Goal: Browse casually

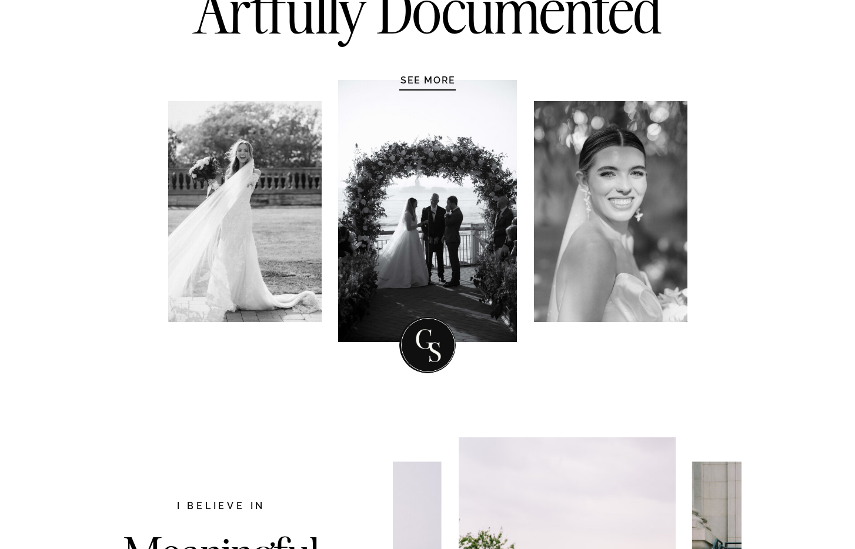
scroll to position [194, 0]
click at [242, 166] on div at bounding box center [244, 212] width 153 height 221
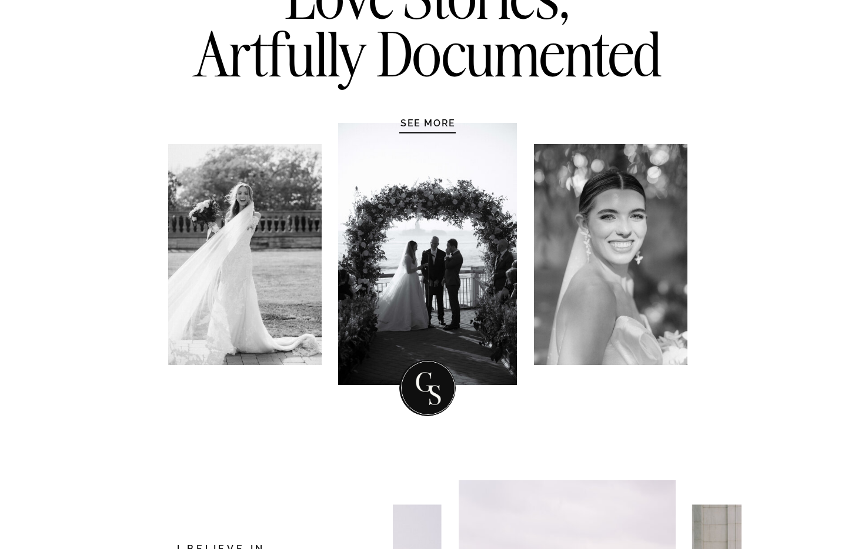
scroll to position [153, 0]
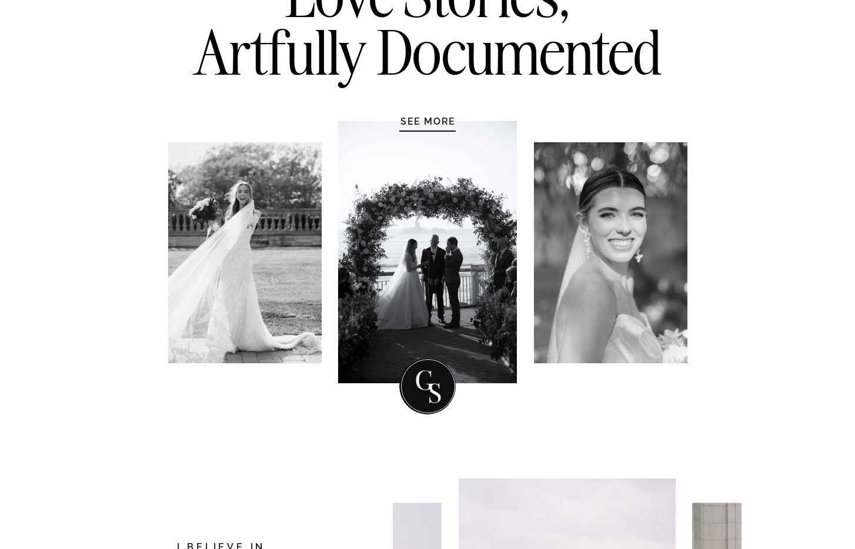
click at [425, 123] on h1 "SEE MORE" at bounding box center [428, 121] width 112 height 12
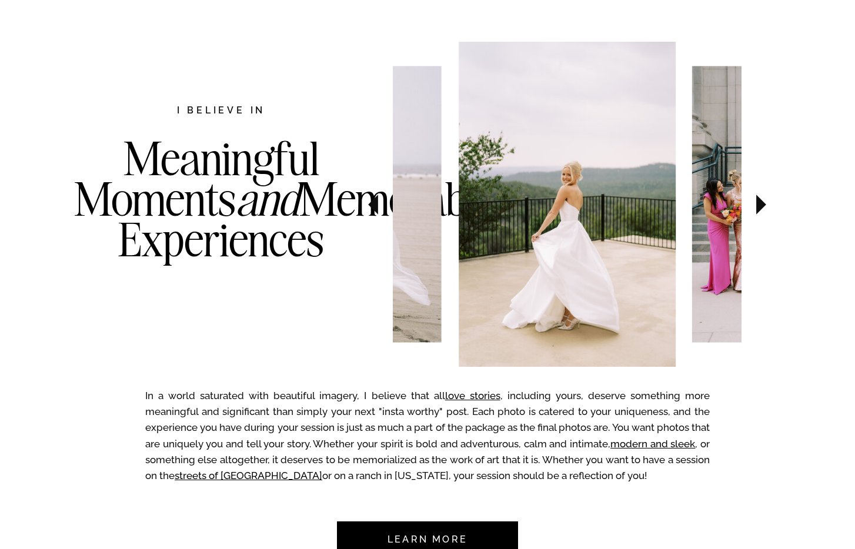
scroll to position [607, 0]
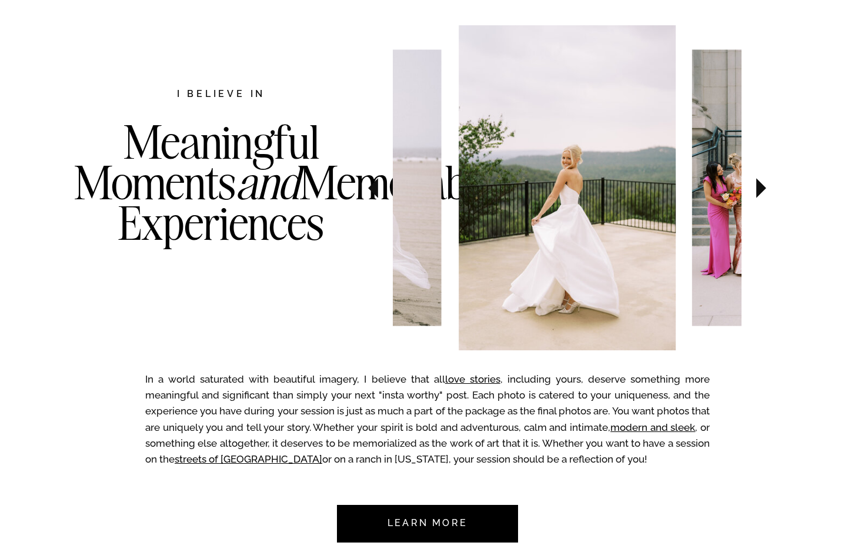
click at [756, 189] on icon at bounding box center [761, 188] width 10 height 20
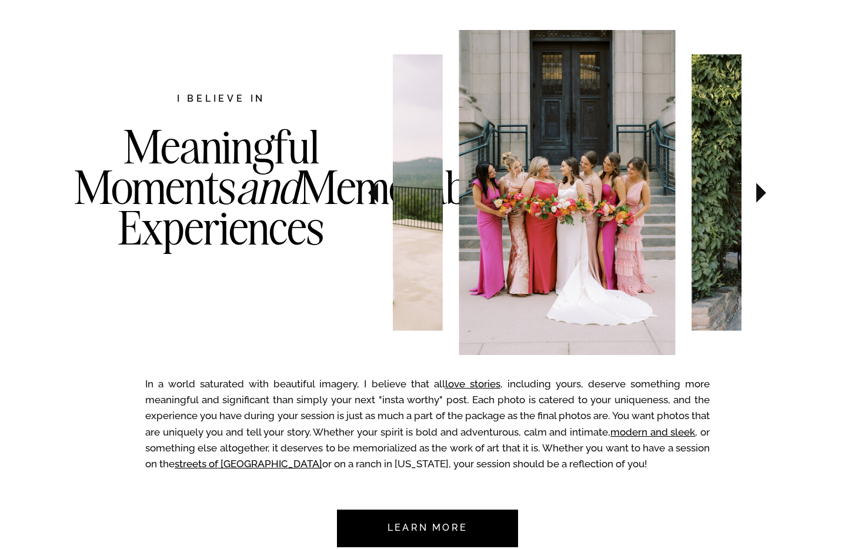
scroll to position [600, 0]
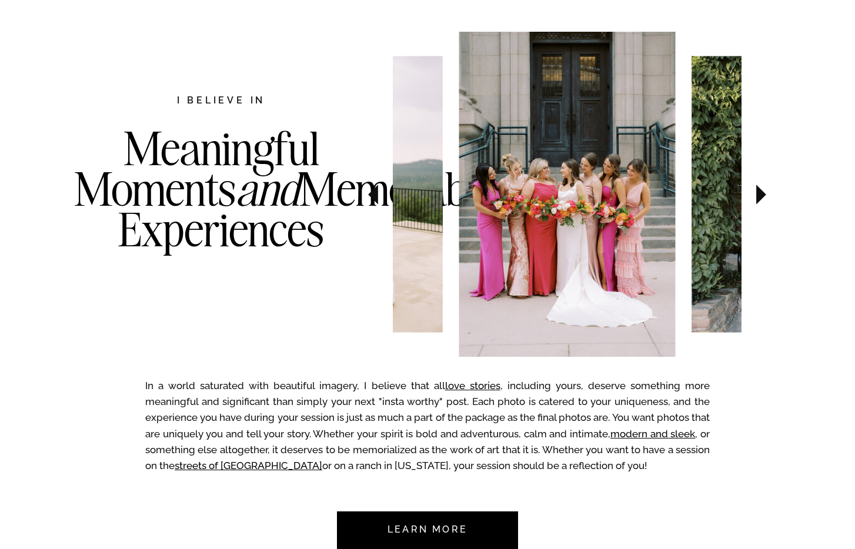
click at [756, 189] on icon at bounding box center [761, 195] width 10 height 20
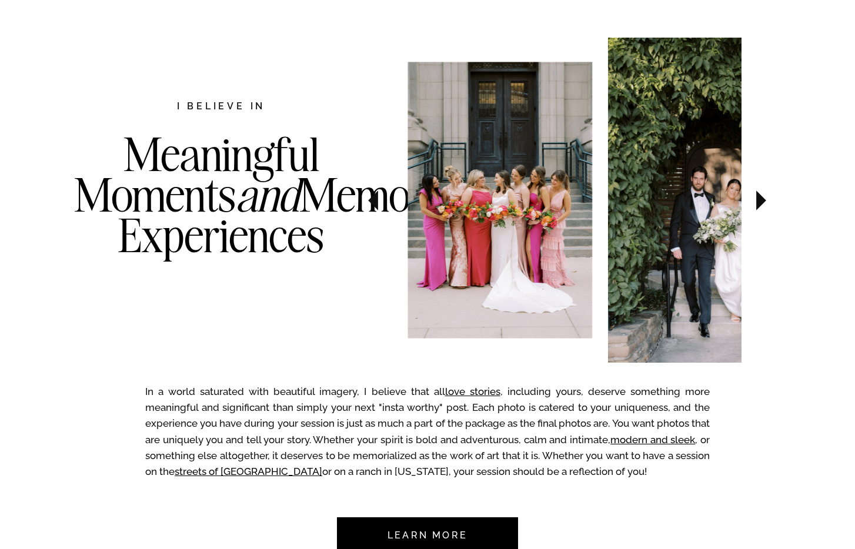
scroll to position [594, 0]
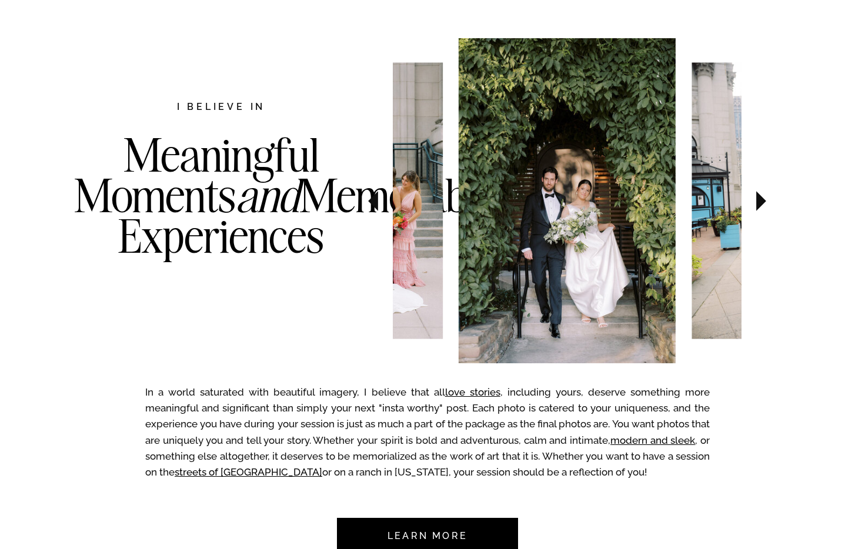
click at [756, 189] on icon at bounding box center [760, 201] width 39 height 41
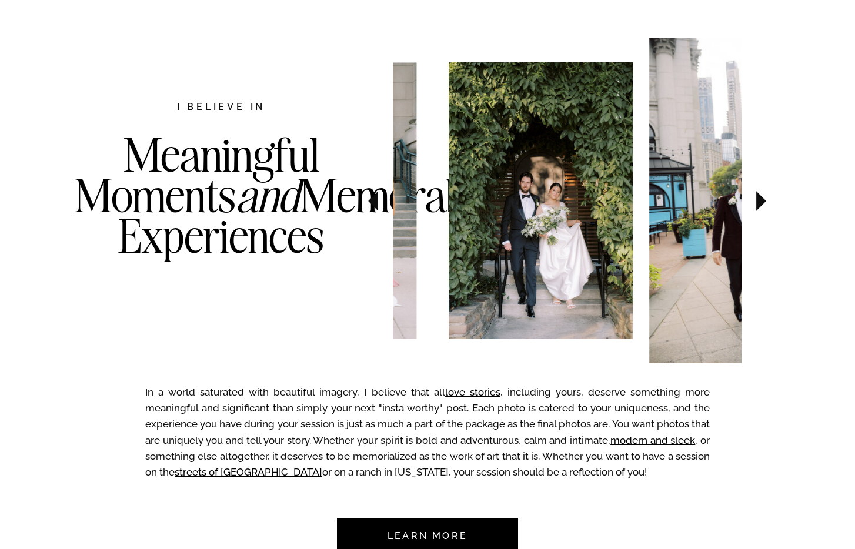
scroll to position [586, 0]
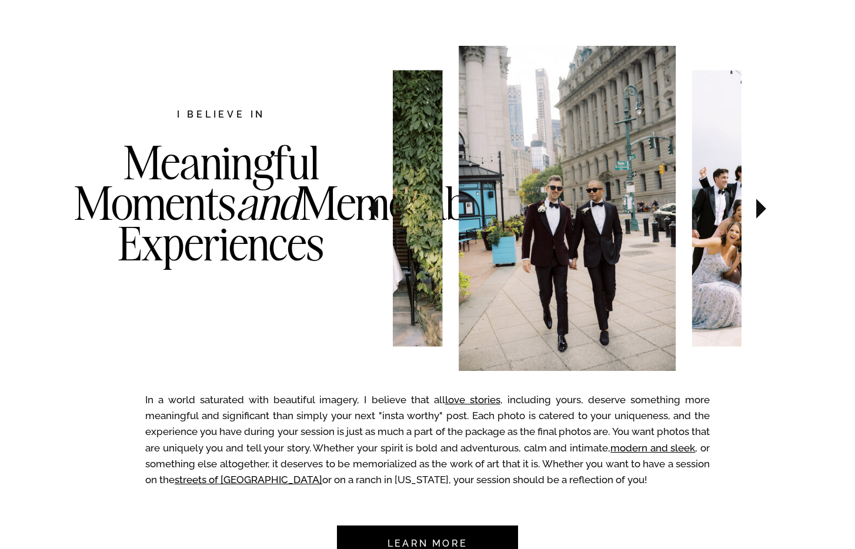
click at [376, 212] on icon at bounding box center [373, 209] width 10 height 20
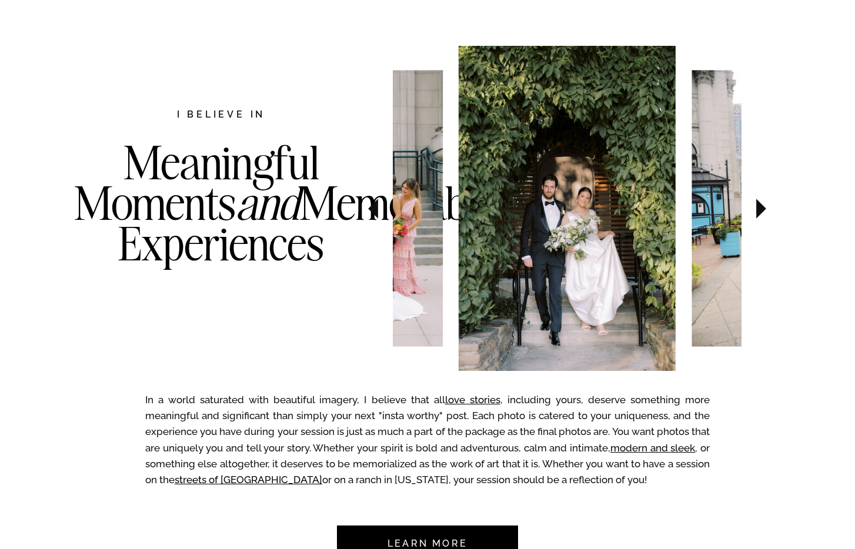
click at [757, 206] on icon at bounding box center [761, 209] width 10 height 20
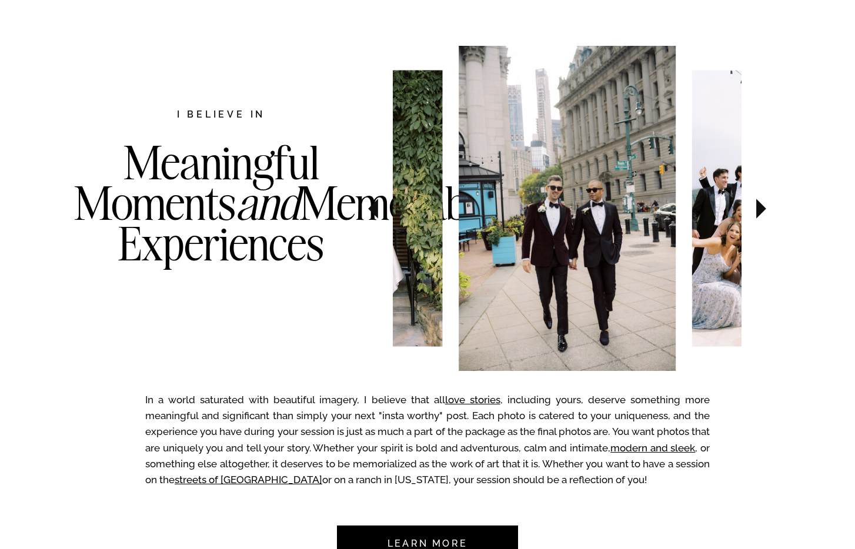
click at [758, 208] on icon at bounding box center [761, 209] width 10 height 20
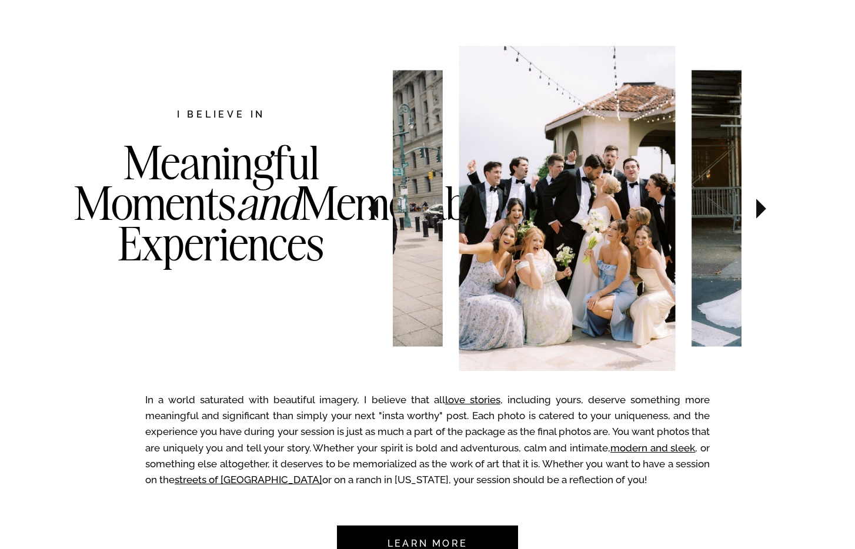
click at [758, 208] on icon at bounding box center [761, 209] width 10 height 20
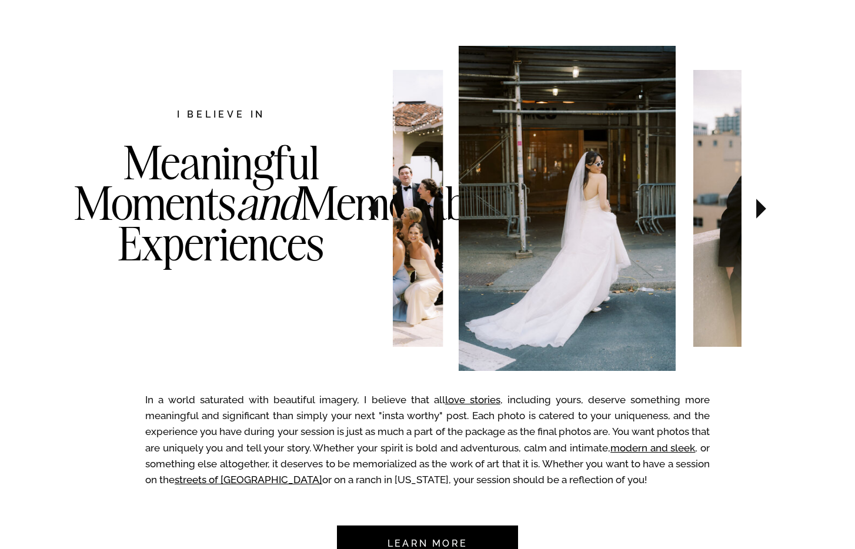
click at [758, 208] on icon at bounding box center [761, 209] width 10 height 20
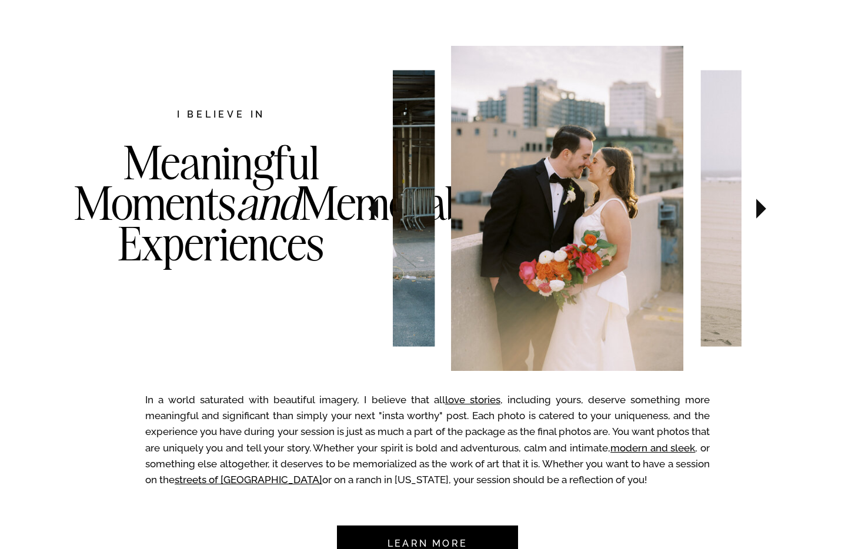
click at [758, 208] on icon at bounding box center [761, 209] width 10 height 20
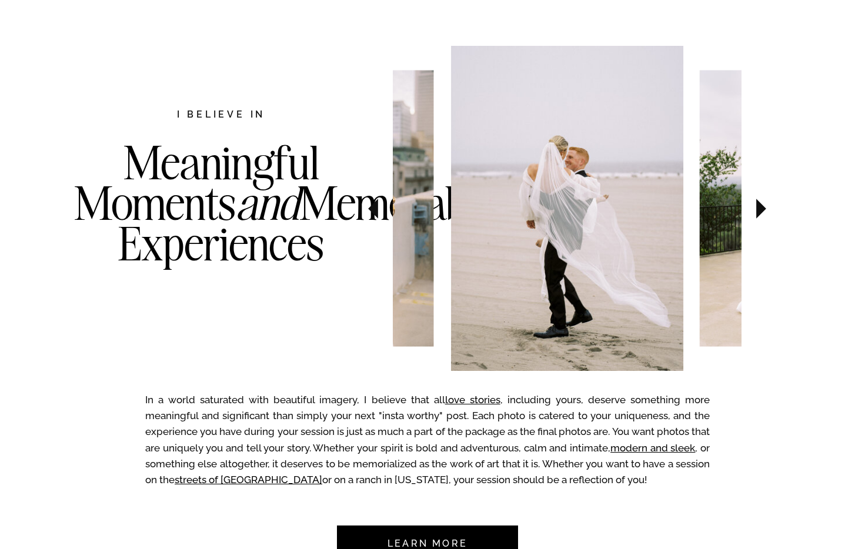
click at [758, 208] on icon at bounding box center [761, 209] width 10 height 20
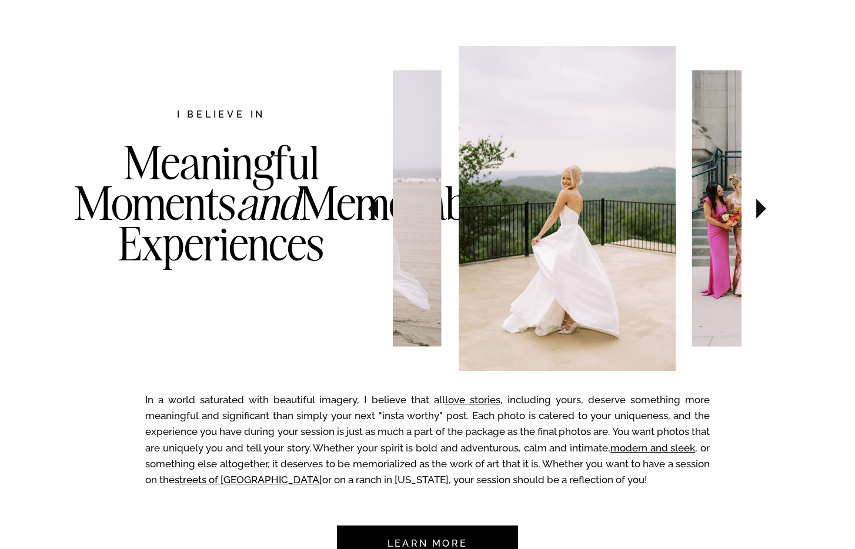
click at [758, 208] on icon at bounding box center [761, 209] width 10 height 20
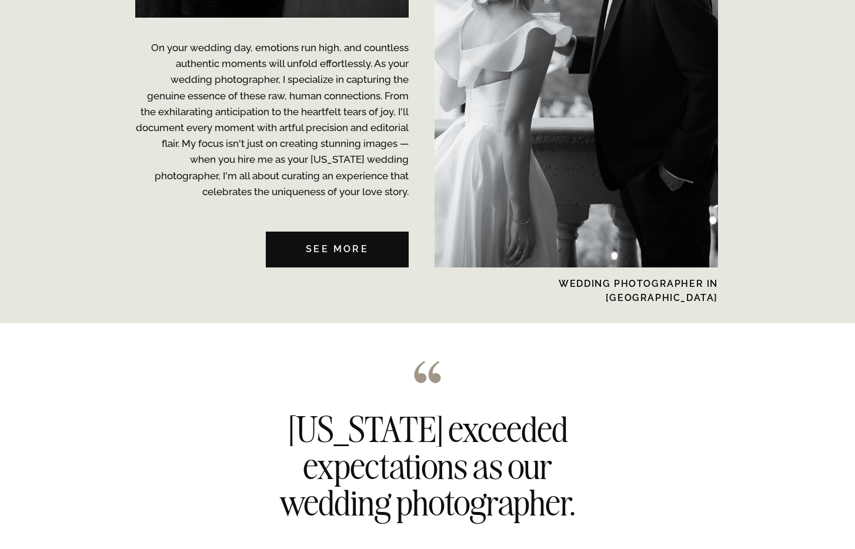
scroll to position [2918, 0]
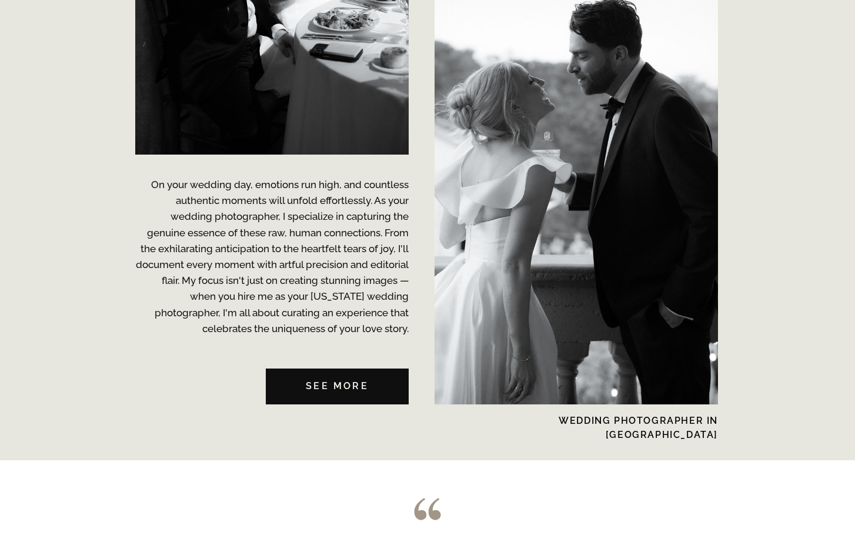
click at [335, 386] on nav "See MORE" at bounding box center [337, 387] width 143 height 36
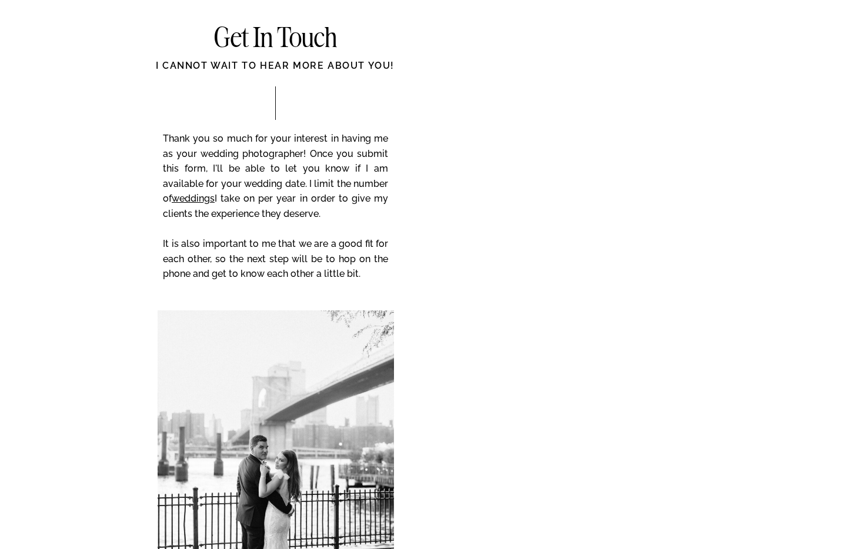
scroll to position [4959, 0]
